Goal: Task Accomplishment & Management: Use online tool/utility

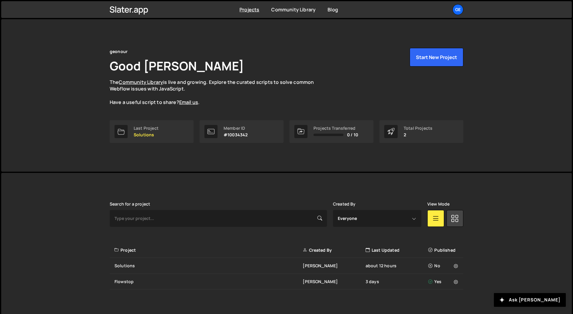
click at [97, 194] on div "[PERSON_NAME] is designed for desktop use. Please use a larger screen to access…" at bounding box center [286, 246] width 571 height 146
click at [262, 268] on div "Solutions" at bounding box center [208, 266] width 188 height 6
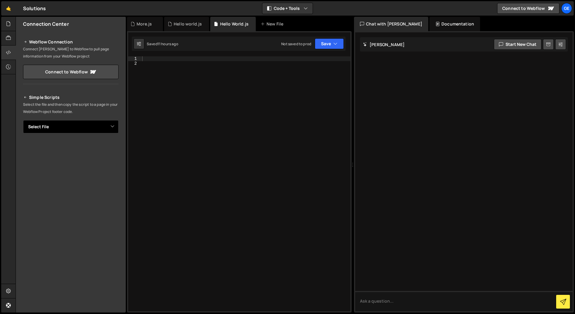
click at [77, 126] on select "Select File Hello World.js Hello world.js More.js" at bounding box center [71, 126] width 96 height 13
select select "47772"
click at [23, 120] on select "Select File Hello World.js Hello world.js More.js" at bounding box center [71, 126] width 96 height 13
click at [73, 107] on p "Select the file and then copy the script to a page in your Webflow Project foot…" at bounding box center [71, 108] width 96 height 14
click at [8, 54] on icon at bounding box center [8, 52] width 5 height 7
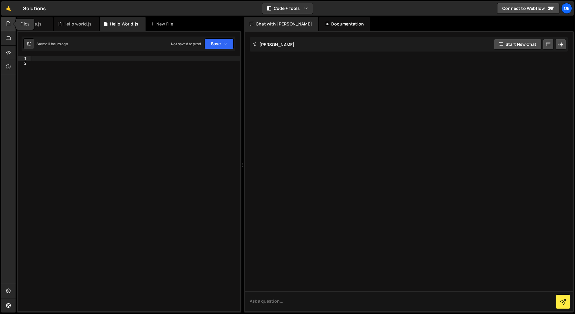
click at [7, 24] on icon at bounding box center [8, 23] width 5 height 7
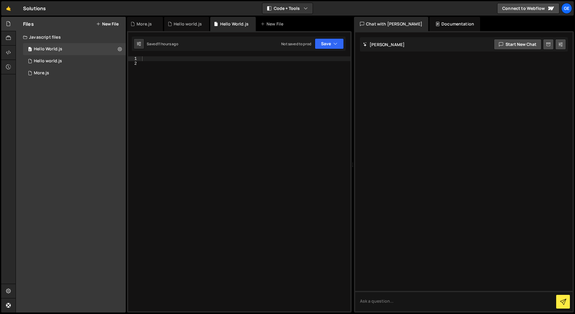
click at [183, 109] on div at bounding box center [246, 188] width 210 height 265
click at [194, 62] on div at bounding box center [246, 188] width 210 height 265
click at [141, 43] on button at bounding box center [139, 43] width 11 height 11
select select "editor"
select select "ace/theme/monokai"
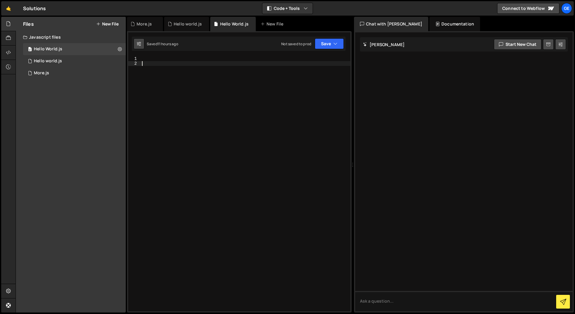
type input "14"
checkbox input "true"
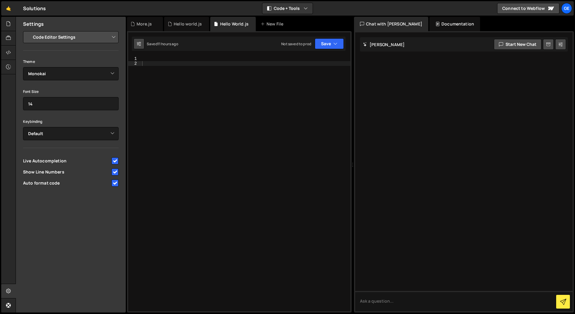
click at [141, 43] on button at bounding box center [139, 43] width 11 height 11
click at [186, 41] on div "Saved 11 hours ago Not saved to prod Upgrade to Edit Save Save to Staging S Sav…" at bounding box center [239, 44] width 214 height 14
click at [301, 44] on div "Not saved to prod" at bounding box center [296, 43] width 30 height 5
click at [144, 58] on div at bounding box center [246, 188] width 210 height 265
click at [290, 9] on button "Code + Tools" at bounding box center [287, 8] width 50 height 11
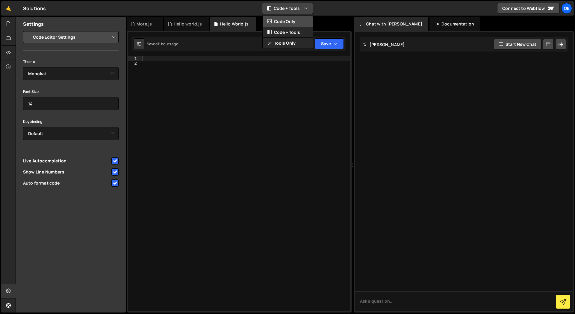
click at [295, 24] on button "Code Only" at bounding box center [288, 21] width 50 height 11
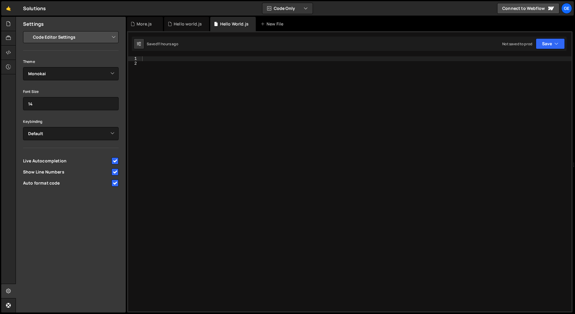
click at [291, 117] on div at bounding box center [356, 188] width 431 height 265
click at [151, 58] on div at bounding box center [356, 188] width 431 height 265
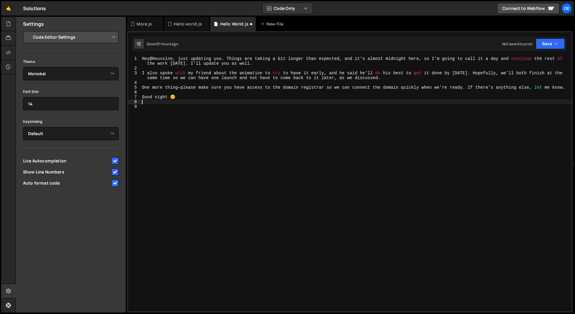
click at [191, 42] on div "Saved 11 hours ago Not saved to prod Upgrade to Edit Save Save to Staging S Sav…" at bounding box center [349, 44] width 435 height 14
click at [156, 42] on div "Saved 11 hours ago" at bounding box center [162, 43] width 31 height 5
click at [9, 290] on icon at bounding box center [8, 291] width 5 height 7
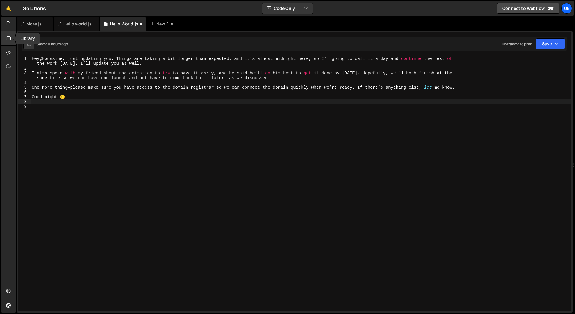
click at [10, 40] on icon at bounding box center [8, 38] width 5 height 7
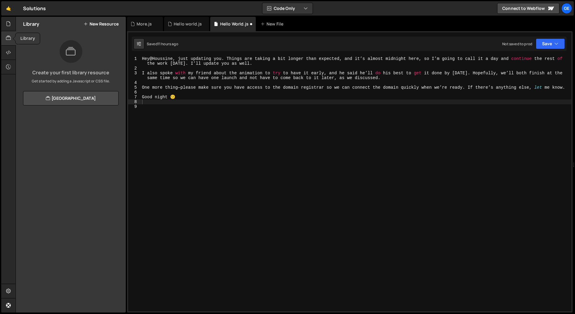
click at [10, 40] on icon at bounding box center [8, 38] width 5 height 7
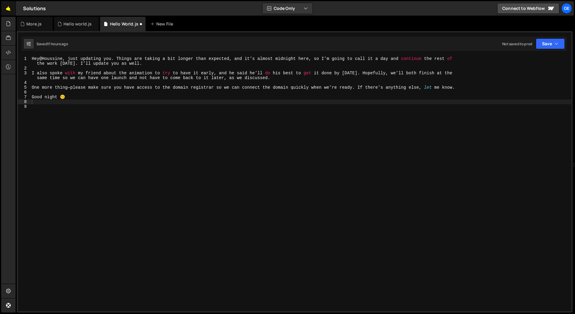
click at [7, 10] on link "🤙" at bounding box center [8, 8] width 15 height 14
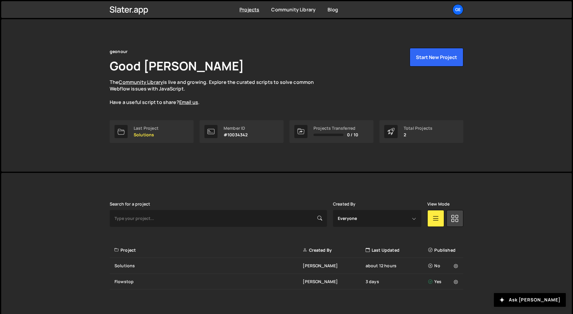
click at [256, 84] on p "The Community Library is live and growing. Explore the curated scripts to solve…" at bounding box center [218, 92] width 216 height 27
click at [244, 94] on p "The Community Library is live and growing. Explore the curated scripts to solve…" at bounding box center [218, 92] width 216 height 27
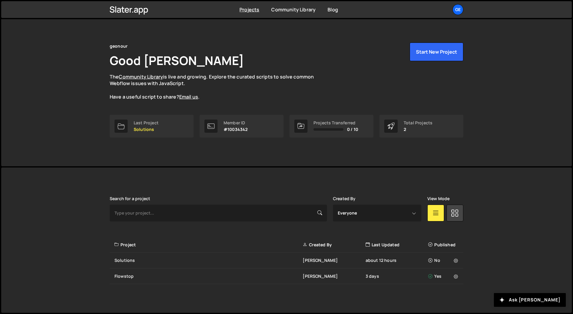
click at [321, 149] on div "geonour Good Day, Alex Ghit The Community Library is live and growing. Explore …" at bounding box center [287, 90] width 372 height 153
click at [144, 129] on p "Solutions" at bounding box center [146, 129] width 25 height 5
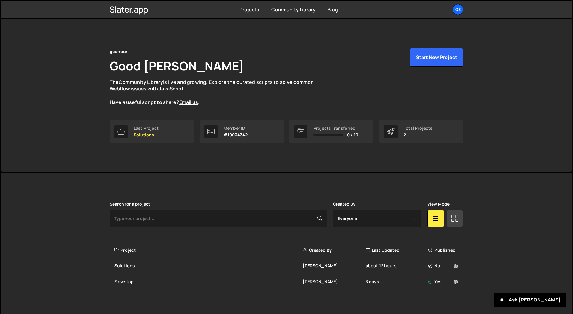
scroll to position [5, 0]
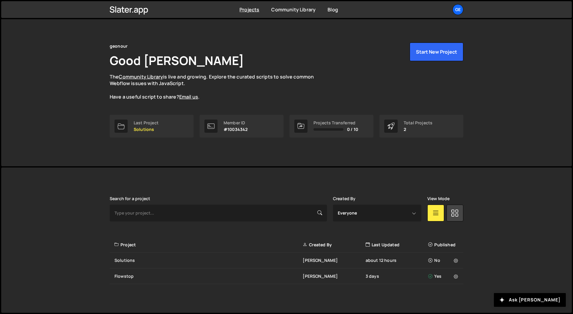
click at [463, 7] on div "Projects [GEOGRAPHIC_DATA] Blog ge Projects Your Teams Invite team member Accou…" at bounding box center [287, 9] width 372 height 17
click at [460, 8] on div "ge" at bounding box center [457, 9] width 11 height 11
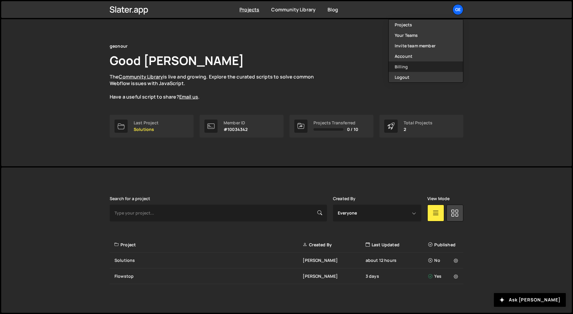
click at [417, 64] on link "Billing" at bounding box center [426, 66] width 74 height 10
